Goal: Find contact information: Find contact information

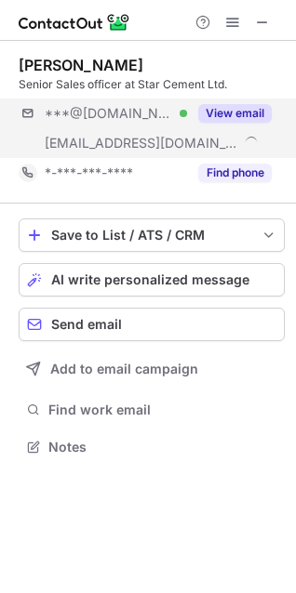
scroll to position [434, 296]
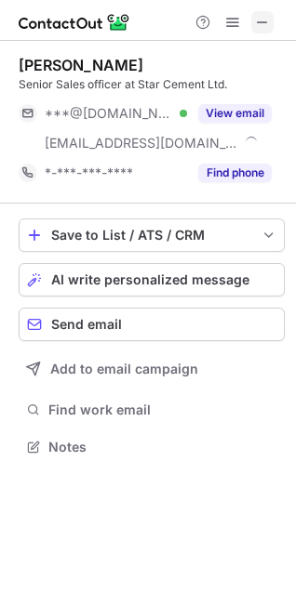
click at [261, 15] on span at bounding box center [262, 22] width 15 height 15
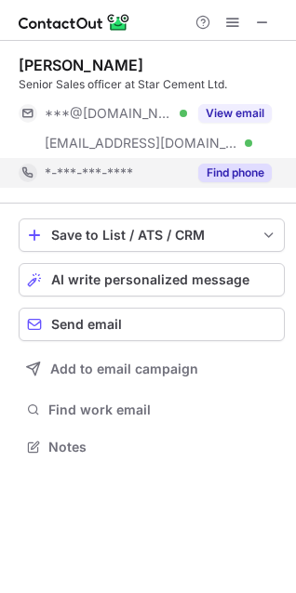
click at [239, 171] on button "Find phone" at bounding box center [234, 173] width 73 height 19
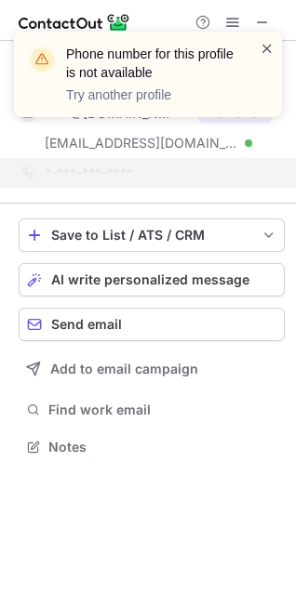
click at [261, 46] on span at bounding box center [266, 48] width 15 height 19
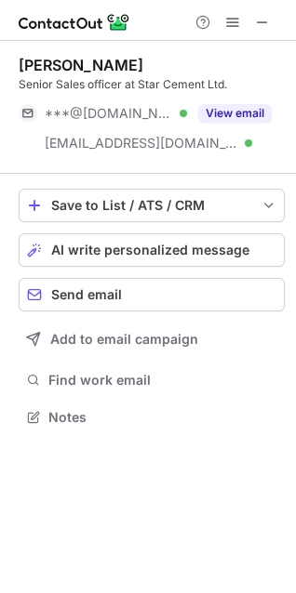
scroll to position [404, 296]
click at [243, 109] on div "Phone number for this profile is not available Try another profile" at bounding box center [148, 82] width 298 height 138
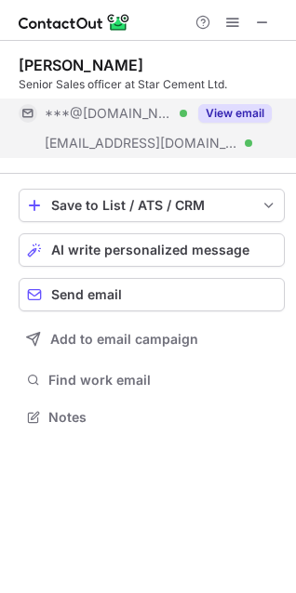
click at [233, 111] on button "View email" at bounding box center [234, 113] width 73 height 19
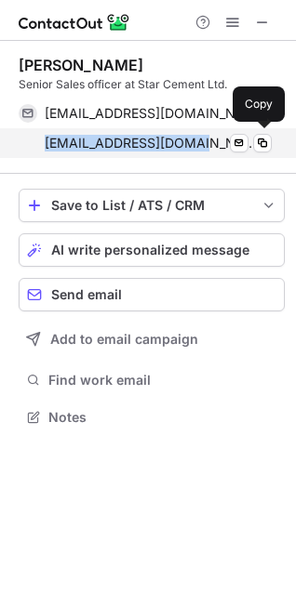
drag, startPoint x: 13, startPoint y: 151, endPoint x: 198, endPoint y: 153, distance: 185.0
click at [198, 153] on div "deepjyotideka@starcement.co.in Verified Send email Copy" at bounding box center [145, 143] width 253 height 30
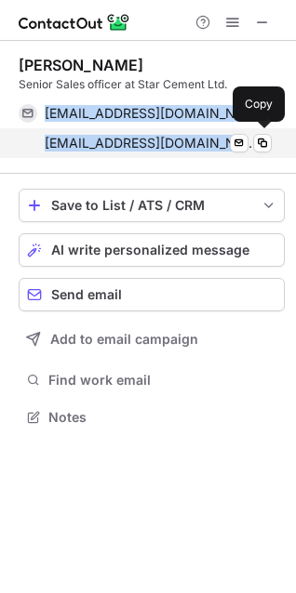
drag, startPoint x: 37, startPoint y: 107, endPoint x: 255, endPoint y: 157, distance: 223.3
click at [255, 157] on div "deepjyotideka78241@gmail.com Verified Send email Copy deepjyotideka@starcement.…" at bounding box center [145, 129] width 253 height 60
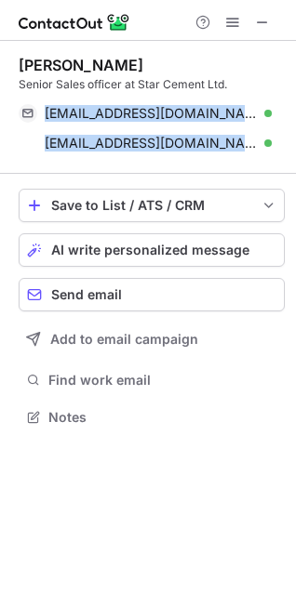
copy div "deepjyotideka78241@gmail.com Verified Send email Copy deepjyotideka@starcement.…"
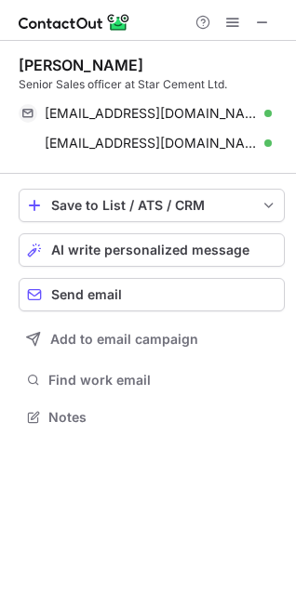
scroll to position [9, 9]
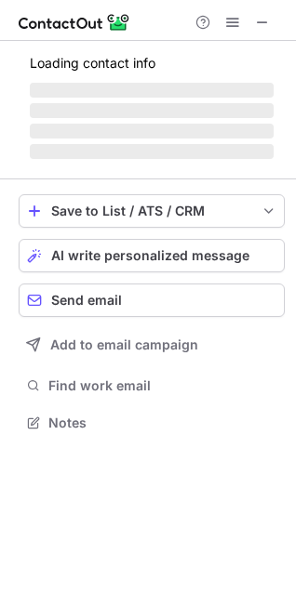
scroll to position [451, 296]
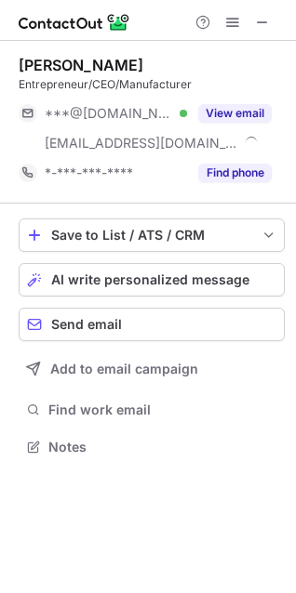
scroll to position [434, 296]
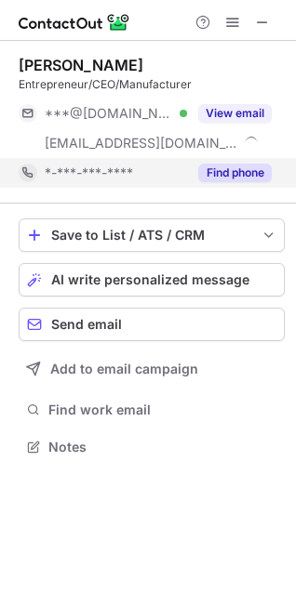
click at [225, 177] on button "Find phone" at bounding box center [234, 173] width 73 height 19
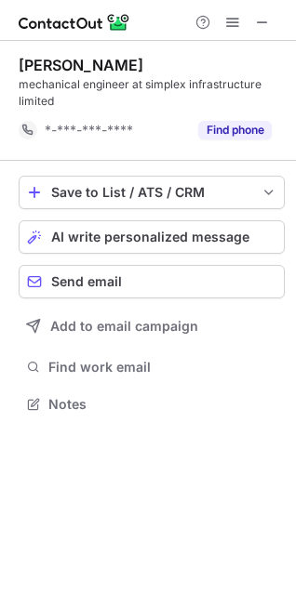
scroll to position [391, 296]
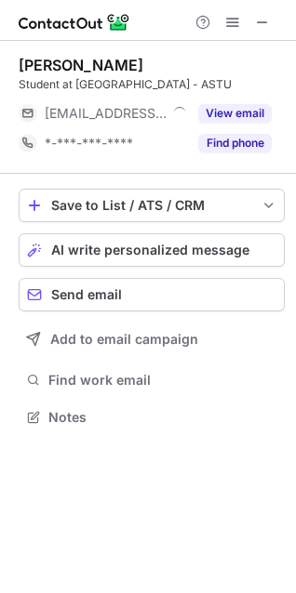
scroll to position [421, 296]
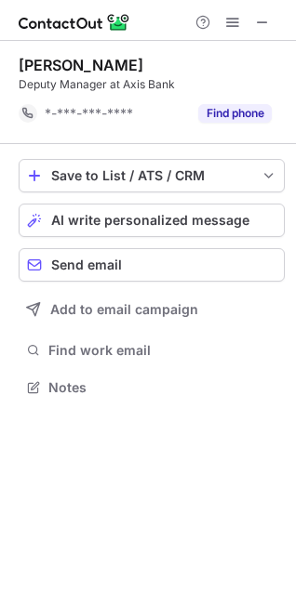
scroll to position [375, 296]
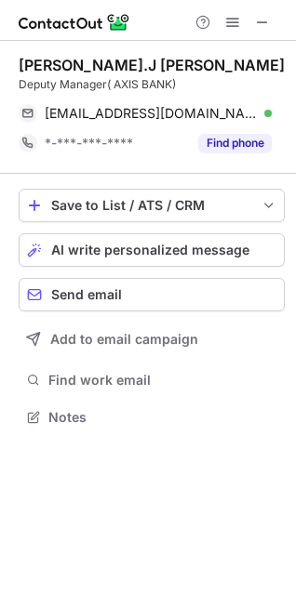
scroll to position [404, 296]
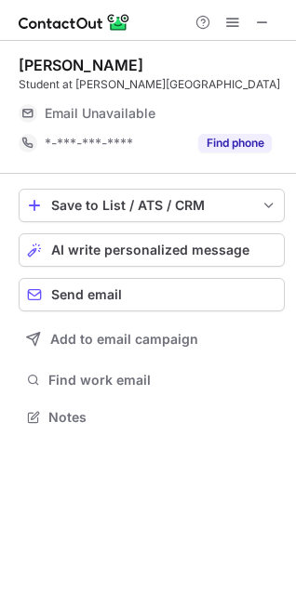
scroll to position [404, 296]
click at [261, 21] on span at bounding box center [262, 22] width 15 height 15
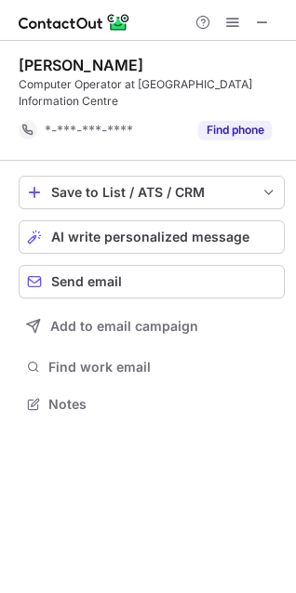
scroll to position [391, 296]
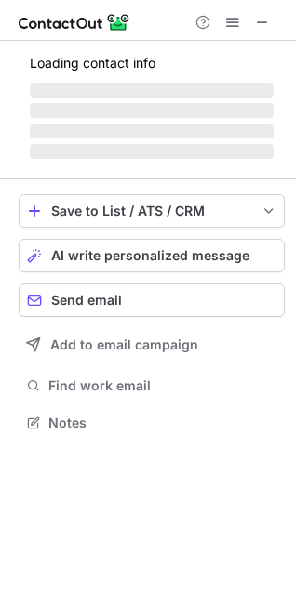
scroll to position [404, 296]
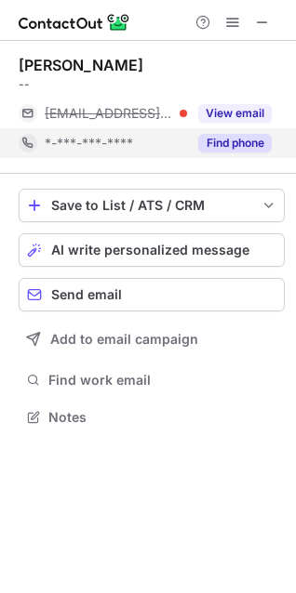
click at [230, 147] on button "Find phone" at bounding box center [234, 143] width 73 height 19
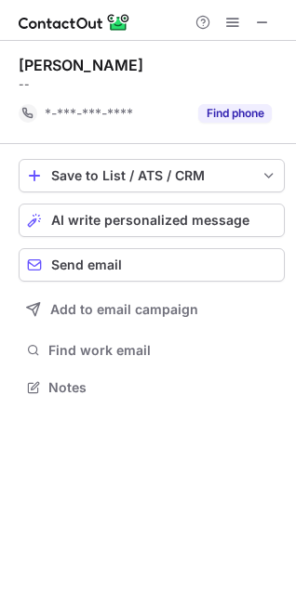
scroll to position [375, 296]
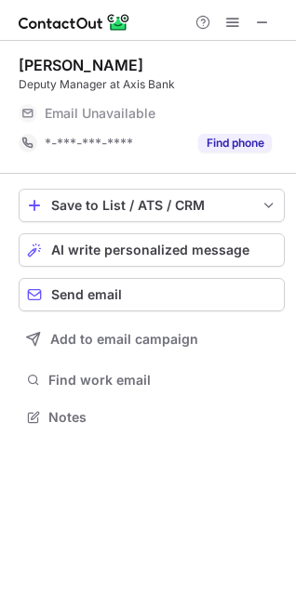
scroll to position [404, 296]
